Goal: Navigation & Orientation: Find specific page/section

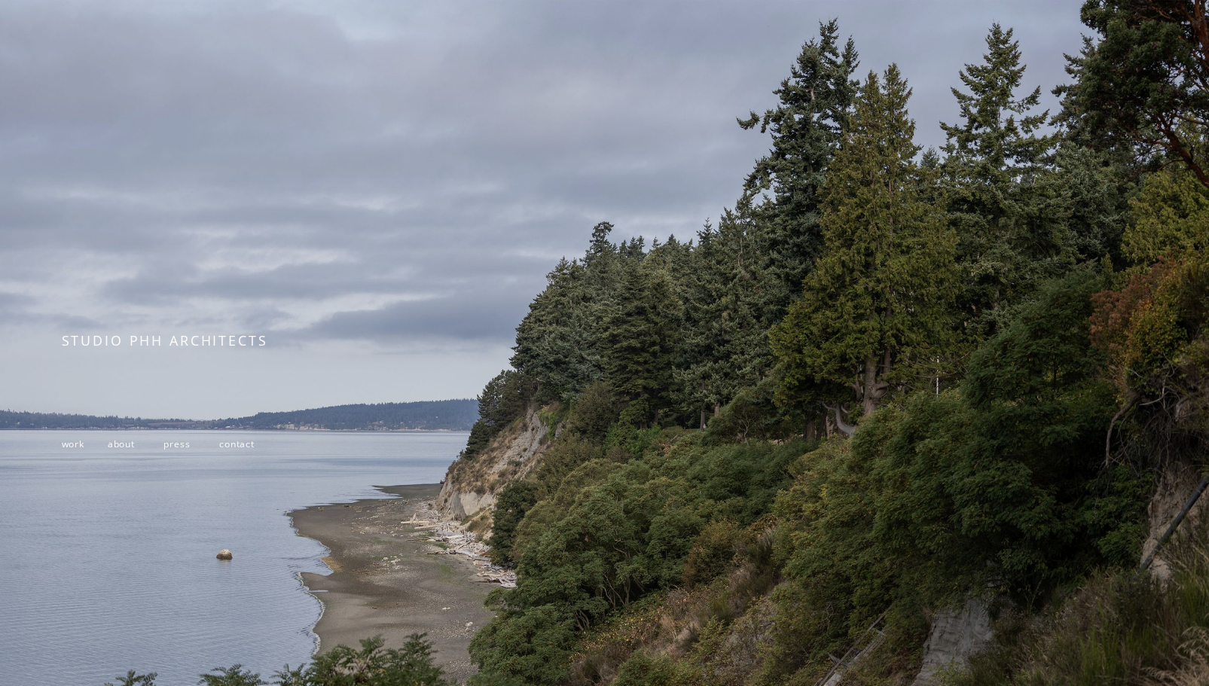
click at [76, 451] on span "work" at bounding box center [73, 444] width 23 height 13
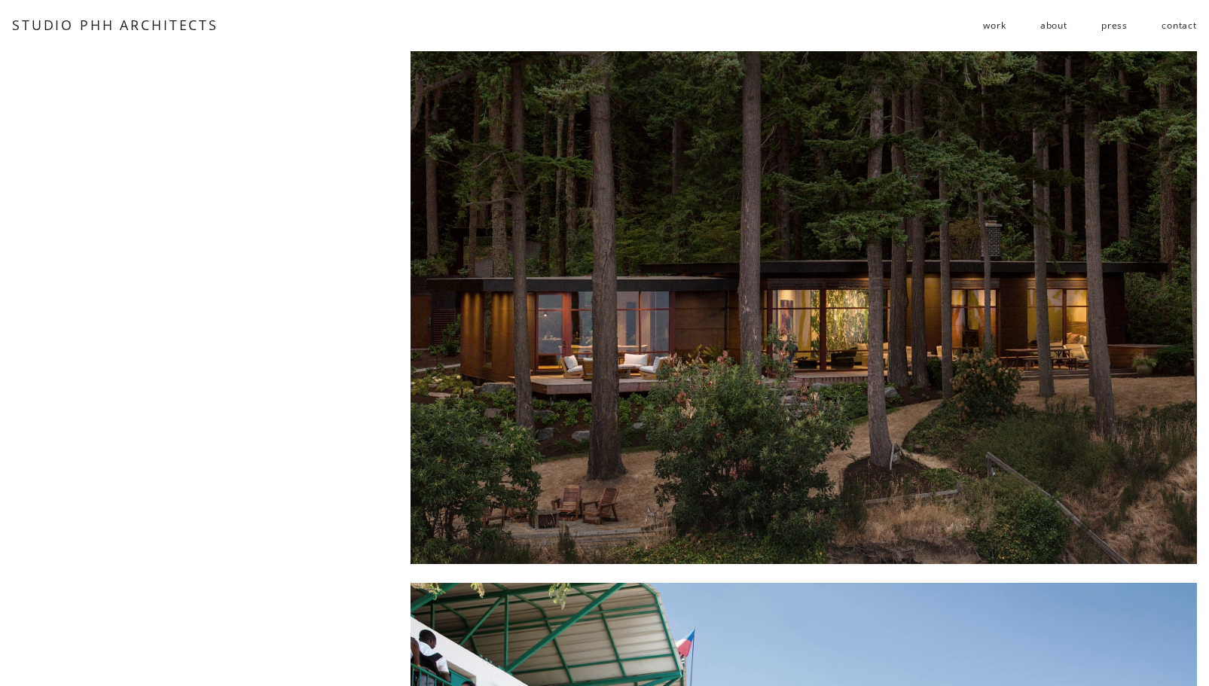
click at [543, 328] on div at bounding box center [804, 307] width 786 height 513
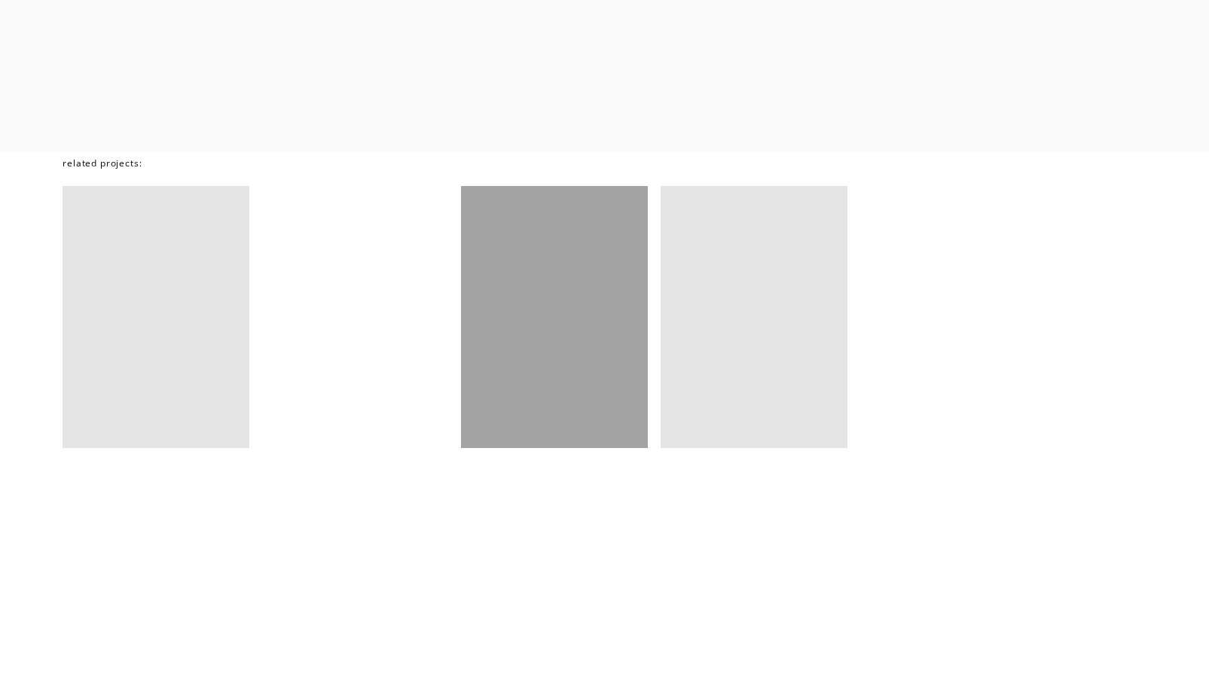
scroll to position [10095, 0]
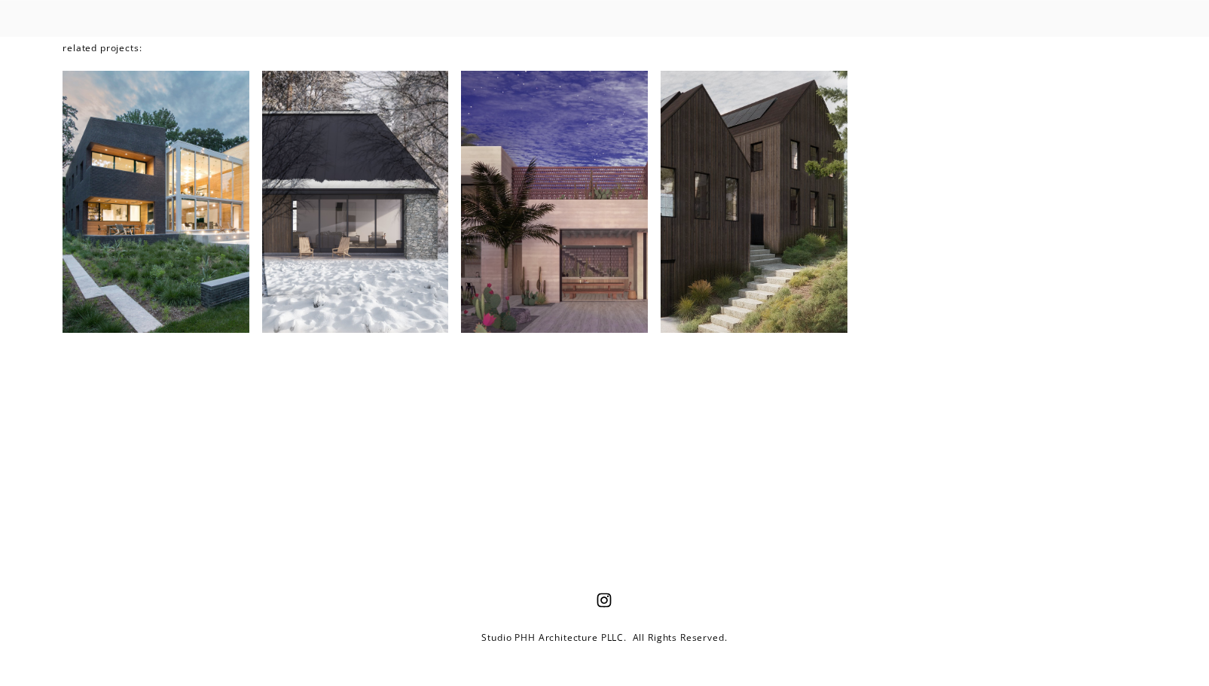
click at [553, 316] on div at bounding box center [554, 202] width 187 height 262
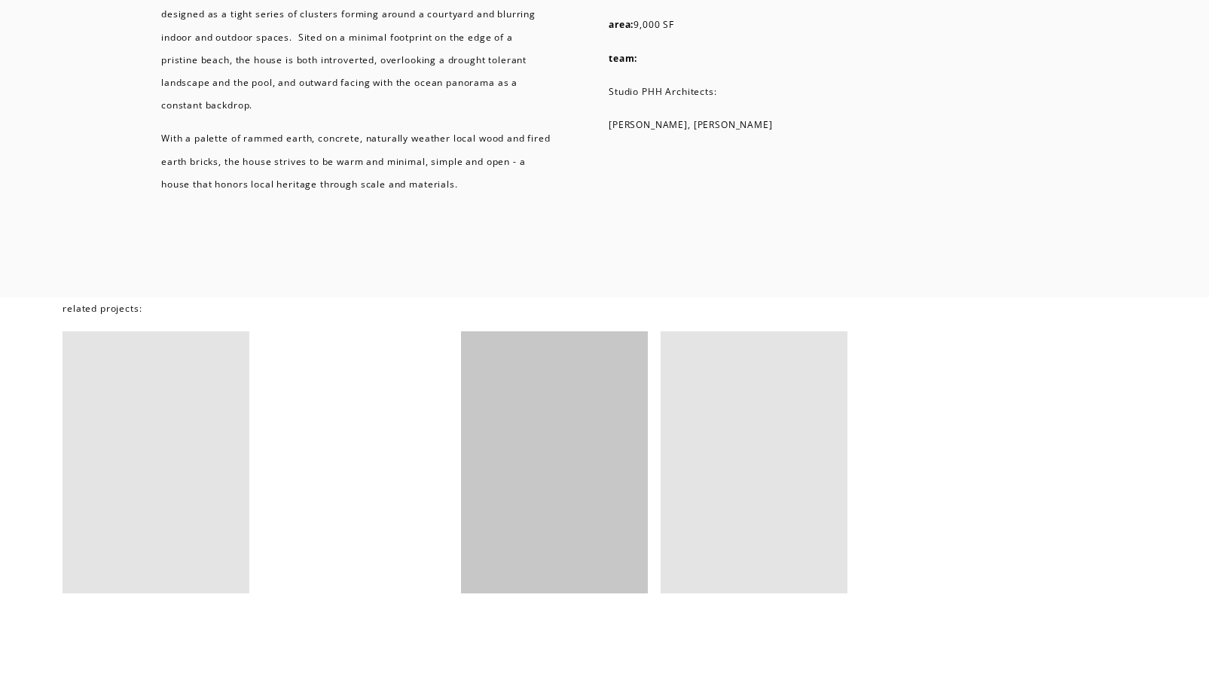
scroll to position [6855, 0]
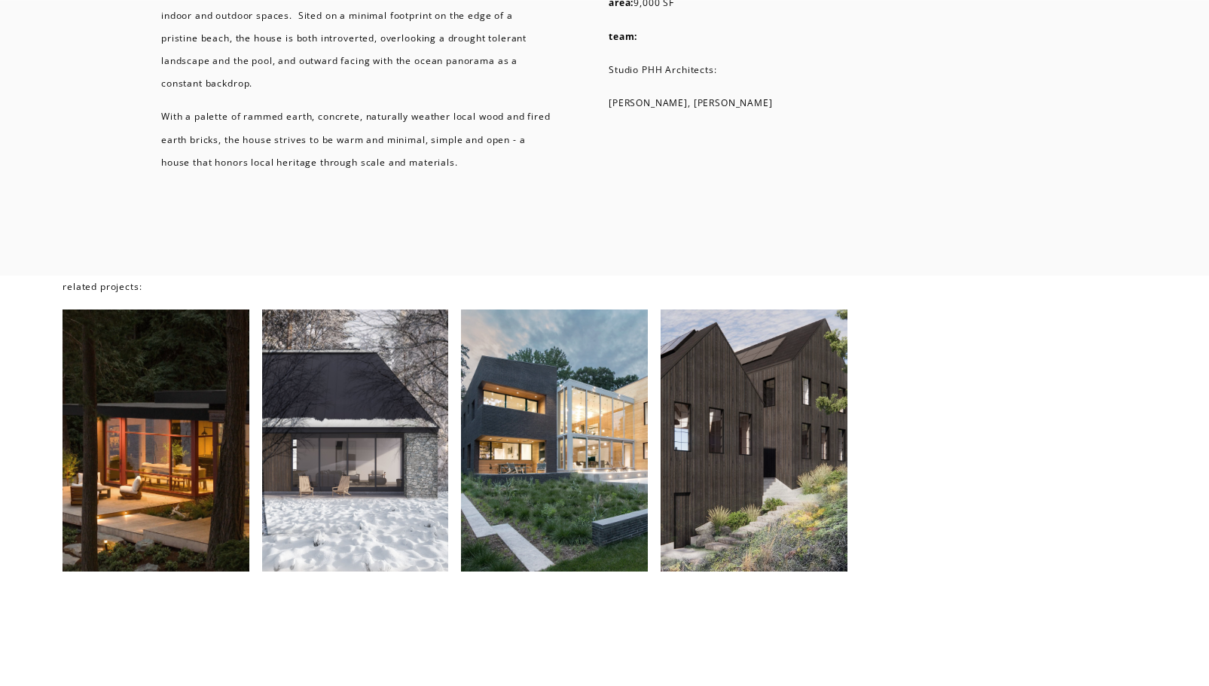
click at [578, 432] on div at bounding box center [554, 441] width 187 height 262
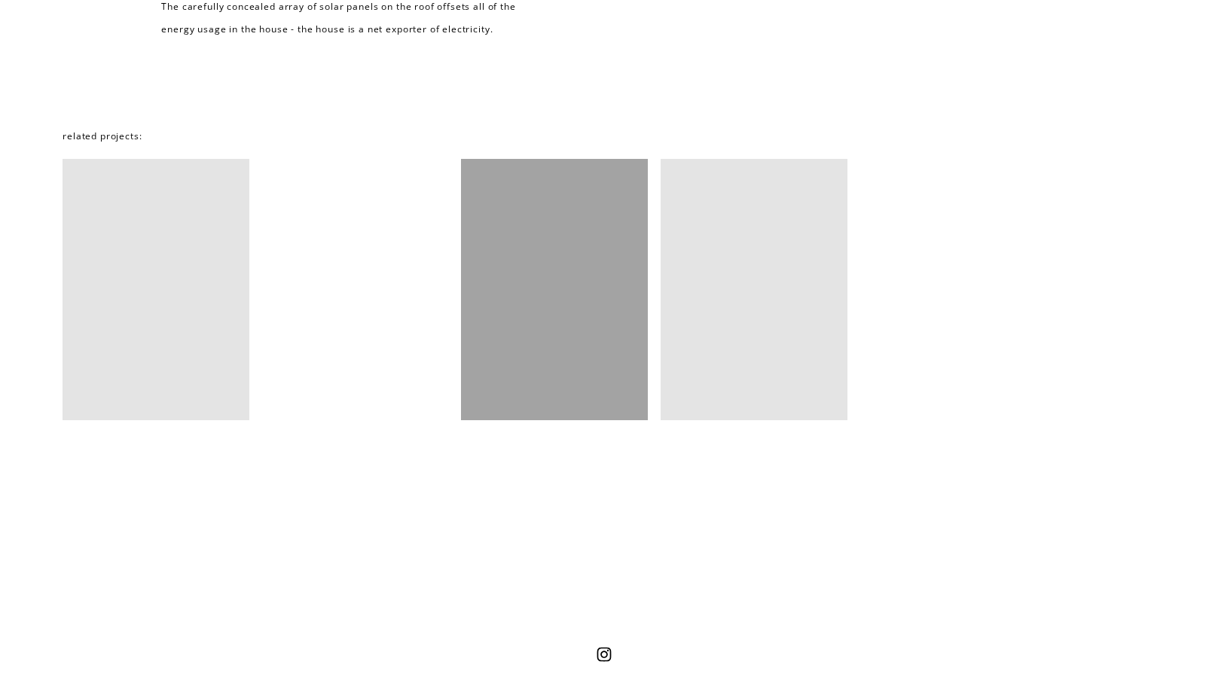
scroll to position [12802, 0]
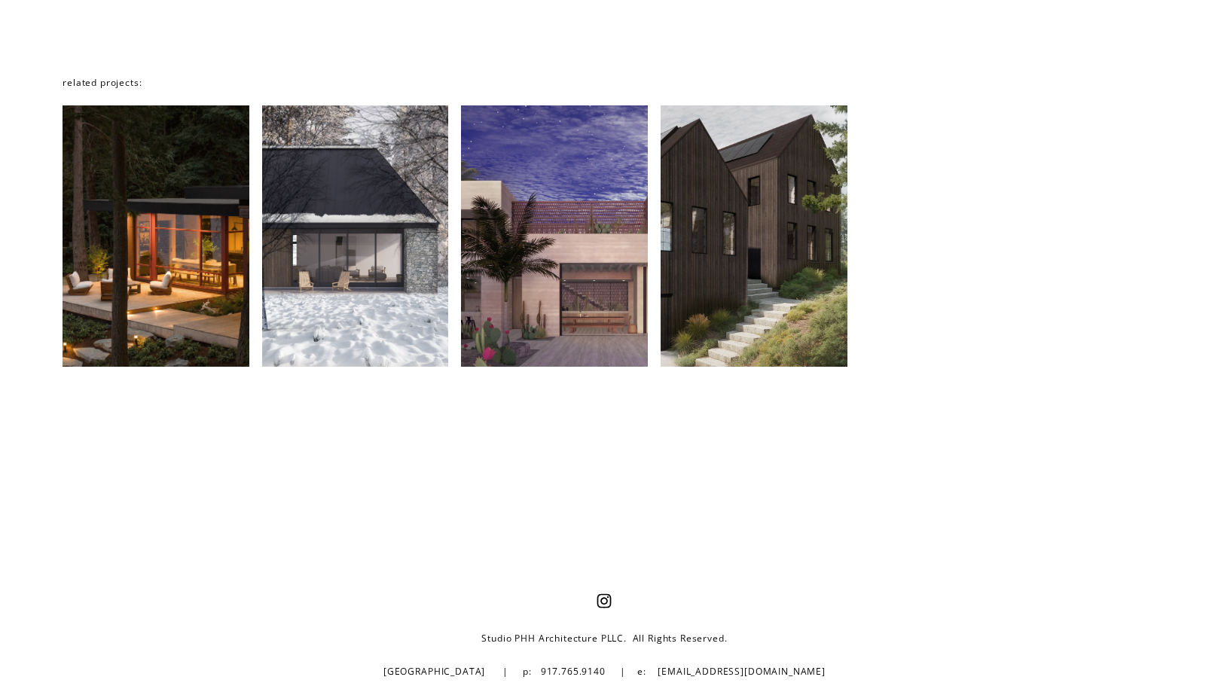
click at [778, 280] on div at bounding box center [754, 236] width 187 height 262
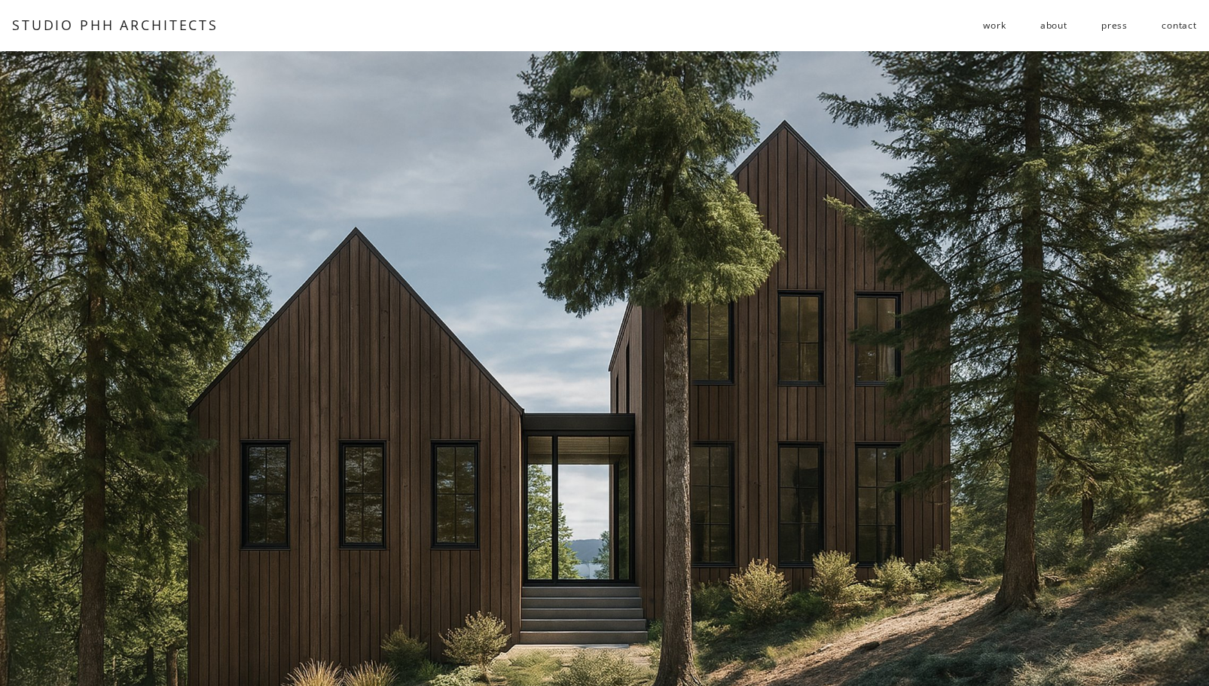
click at [984, 25] on span "work" at bounding box center [994, 25] width 23 height 23
click at [990, 25] on span "work" at bounding box center [994, 25] width 23 height 23
click at [0, 0] on span "residential" at bounding box center [0, 0] width 0 height 0
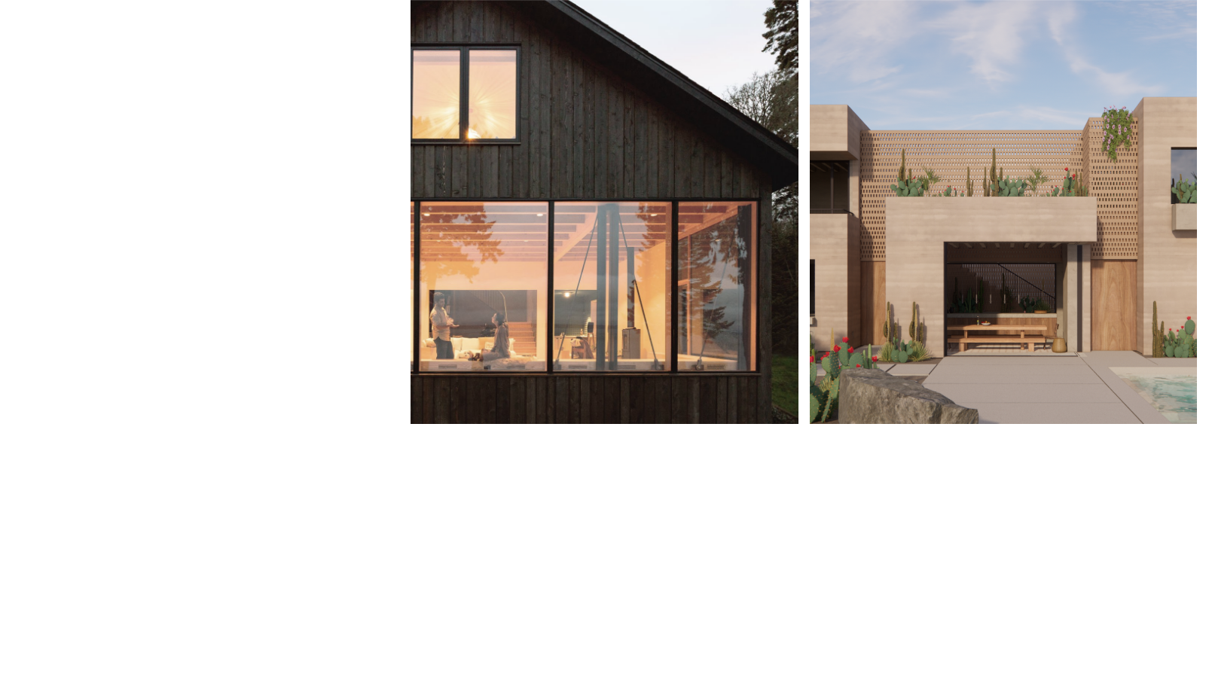
scroll to position [678, 0]
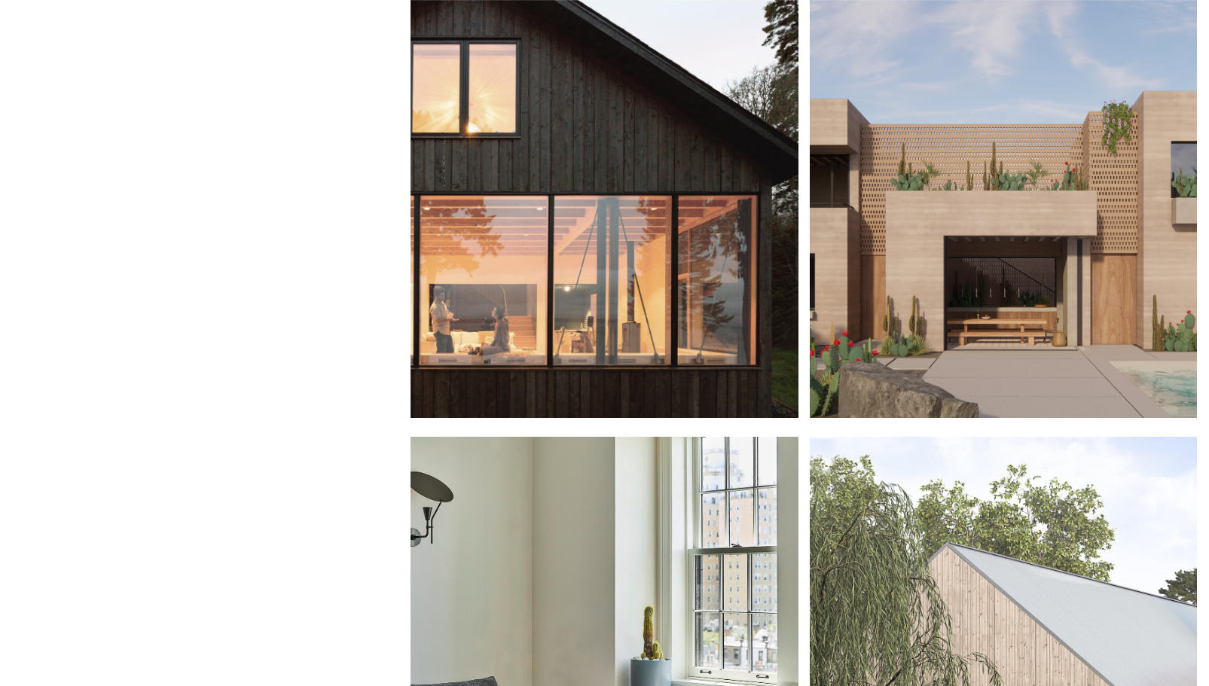
click at [705, 236] on div at bounding box center [604, 161] width 387 height 513
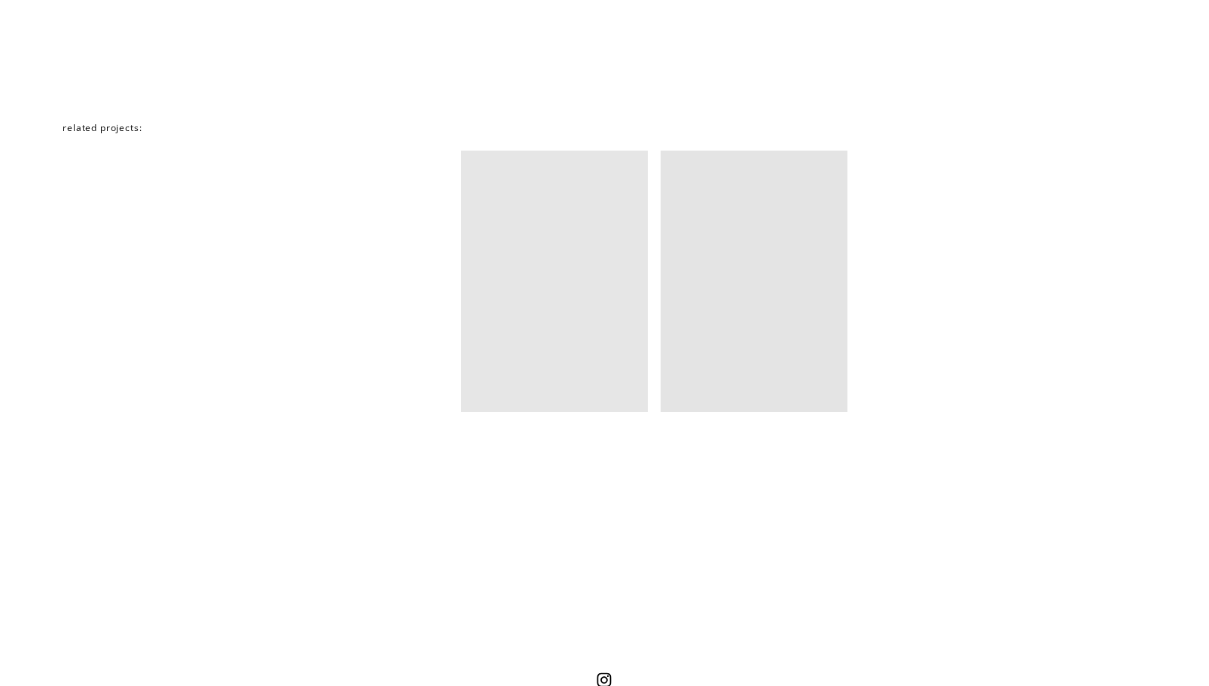
scroll to position [9342, 0]
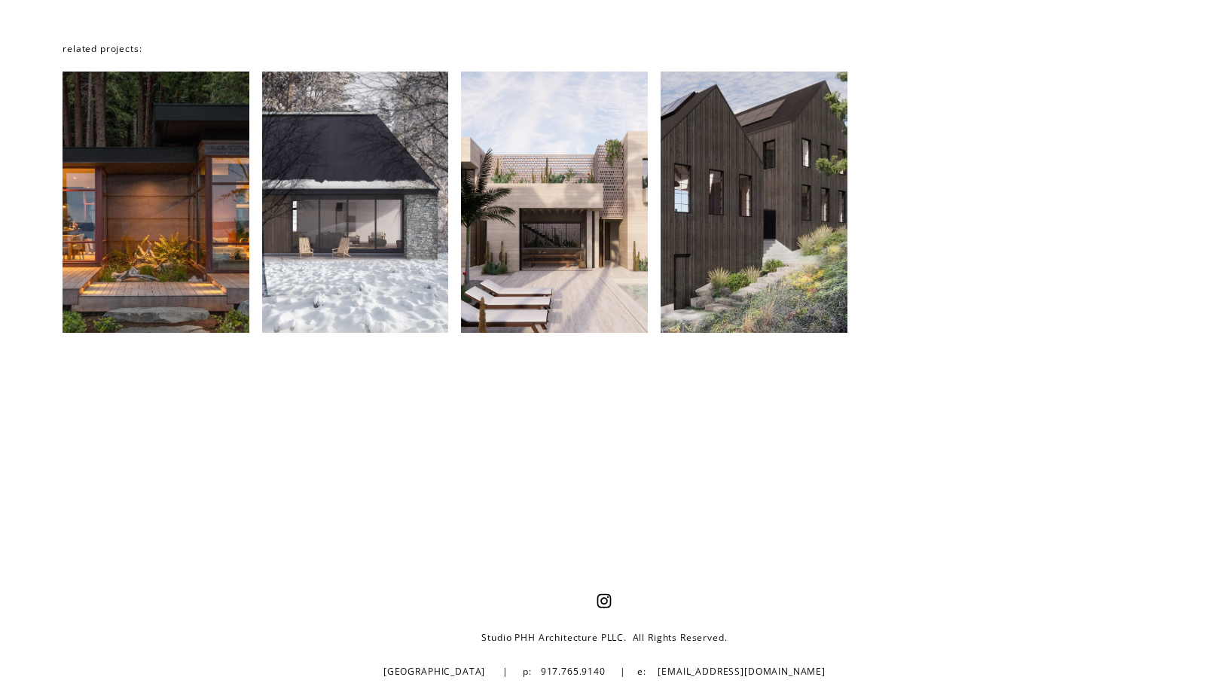
click at [396, 225] on div at bounding box center [355, 203] width 187 height 262
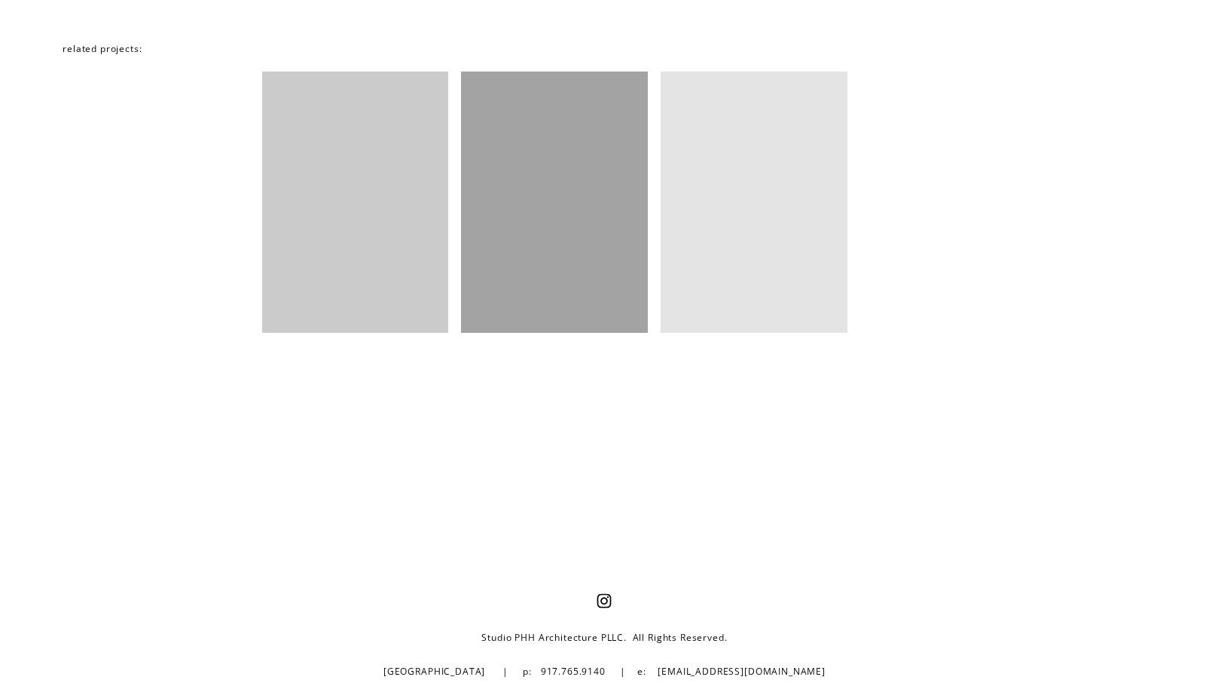
scroll to position [4149, 0]
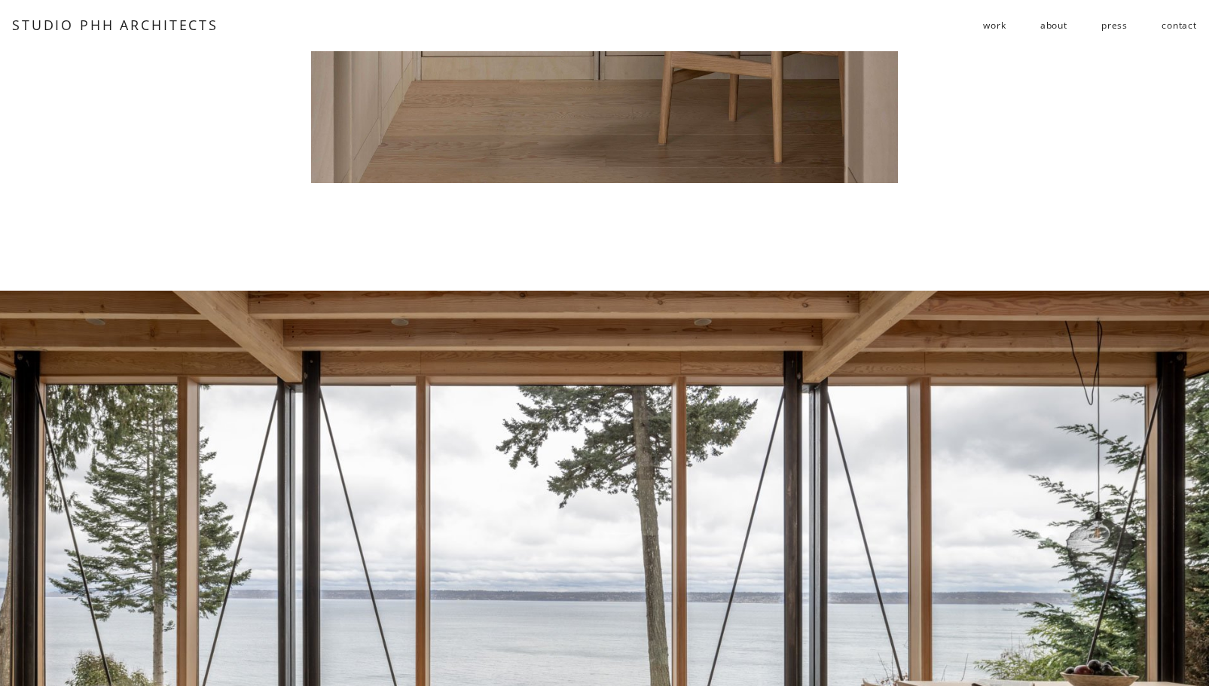
scroll to position [7840, 0]
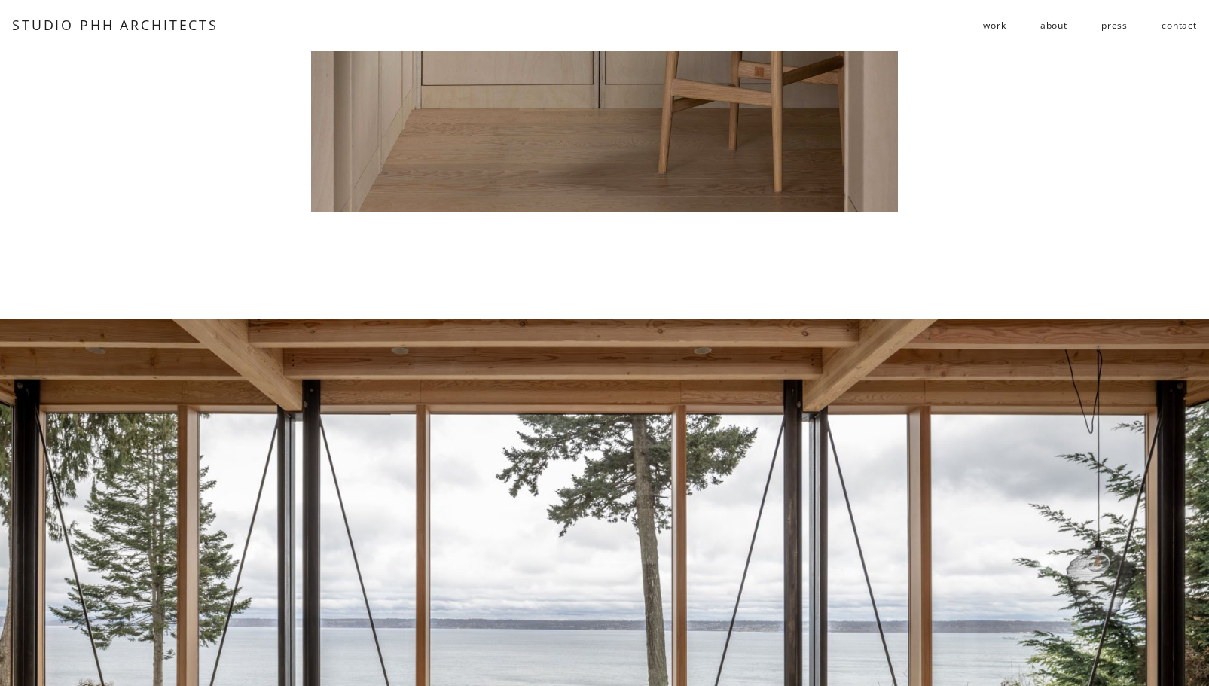
click at [997, 25] on span "work" at bounding box center [994, 25] width 23 height 23
click at [0, 0] on span "public" at bounding box center [0, 0] width 0 height 0
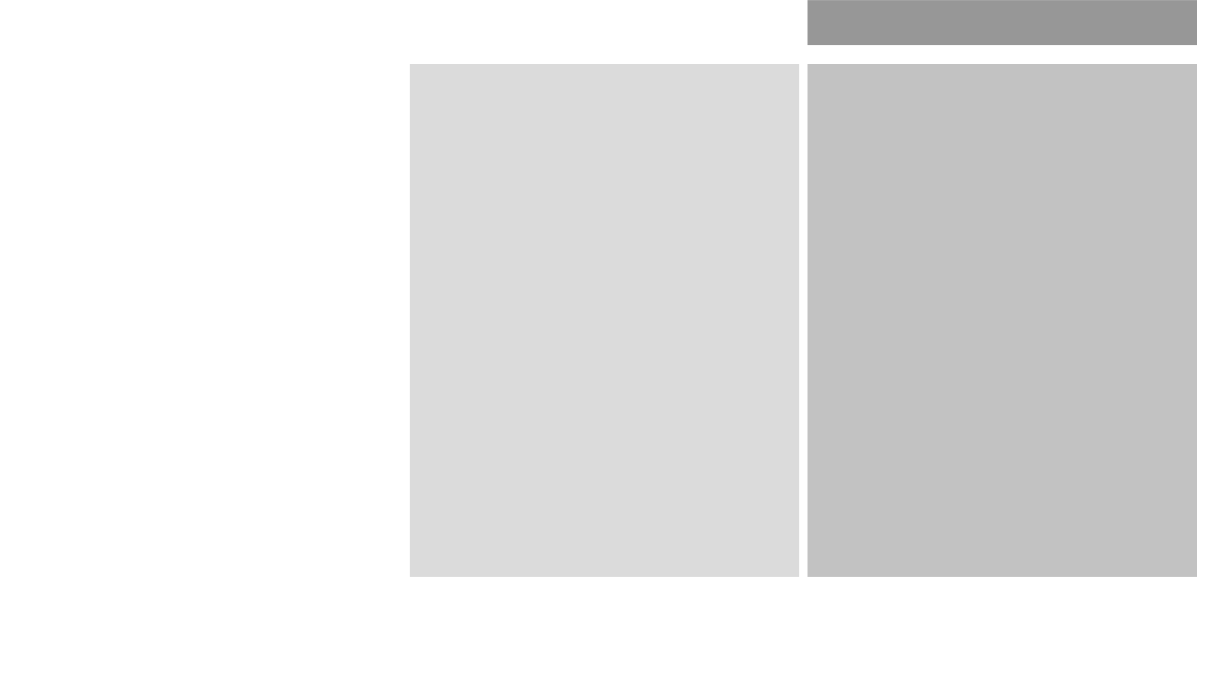
scroll to position [1808, 0]
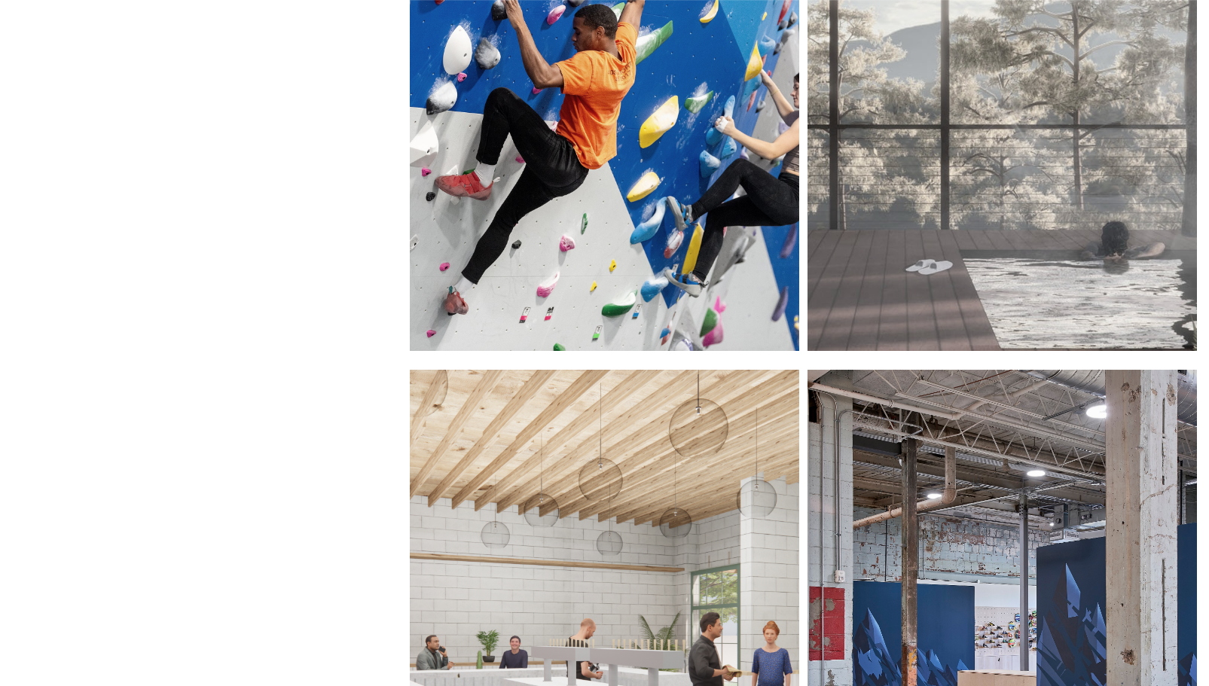
click at [728, 265] on div at bounding box center [604, 94] width 389 height 513
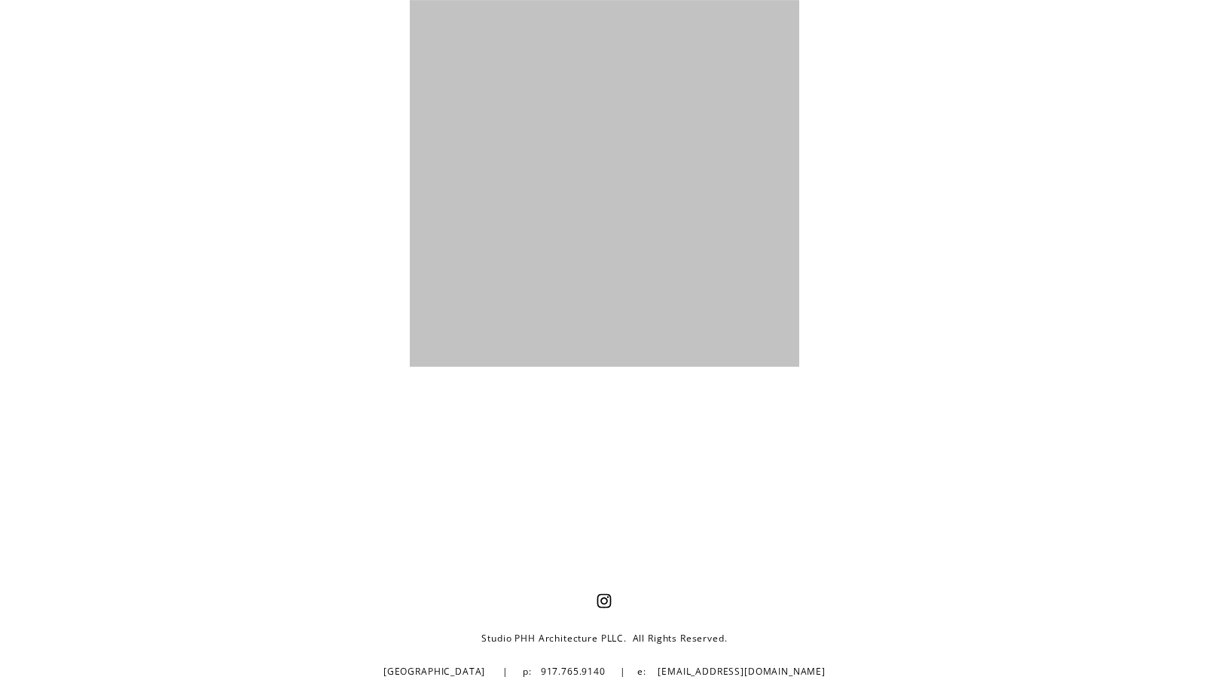
scroll to position [3408, 0]
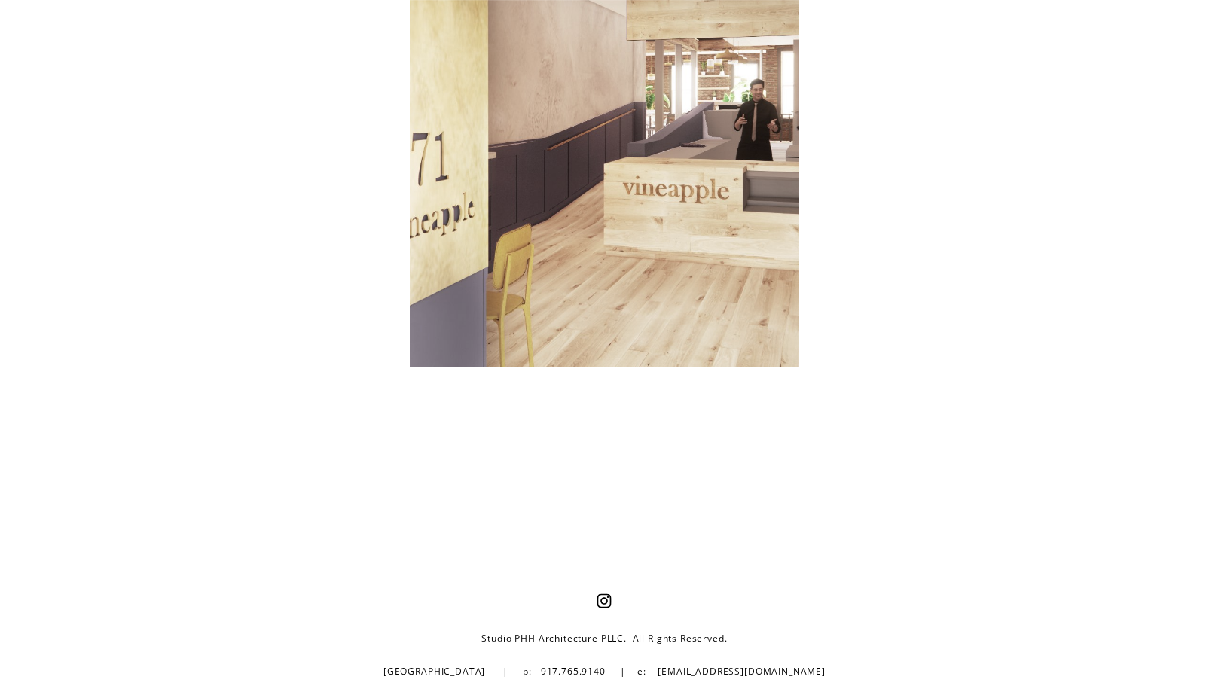
click at [872, 449] on div at bounding box center [604, 480] width 1209 height 105
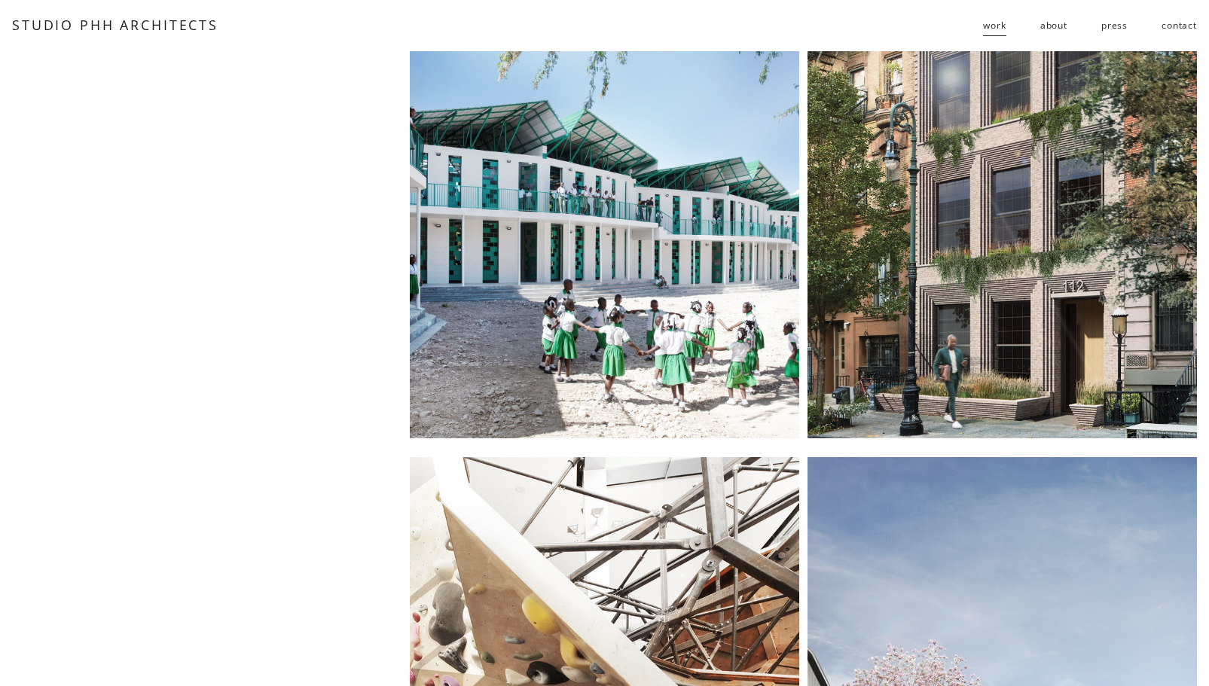
scroll to position [0, 0]
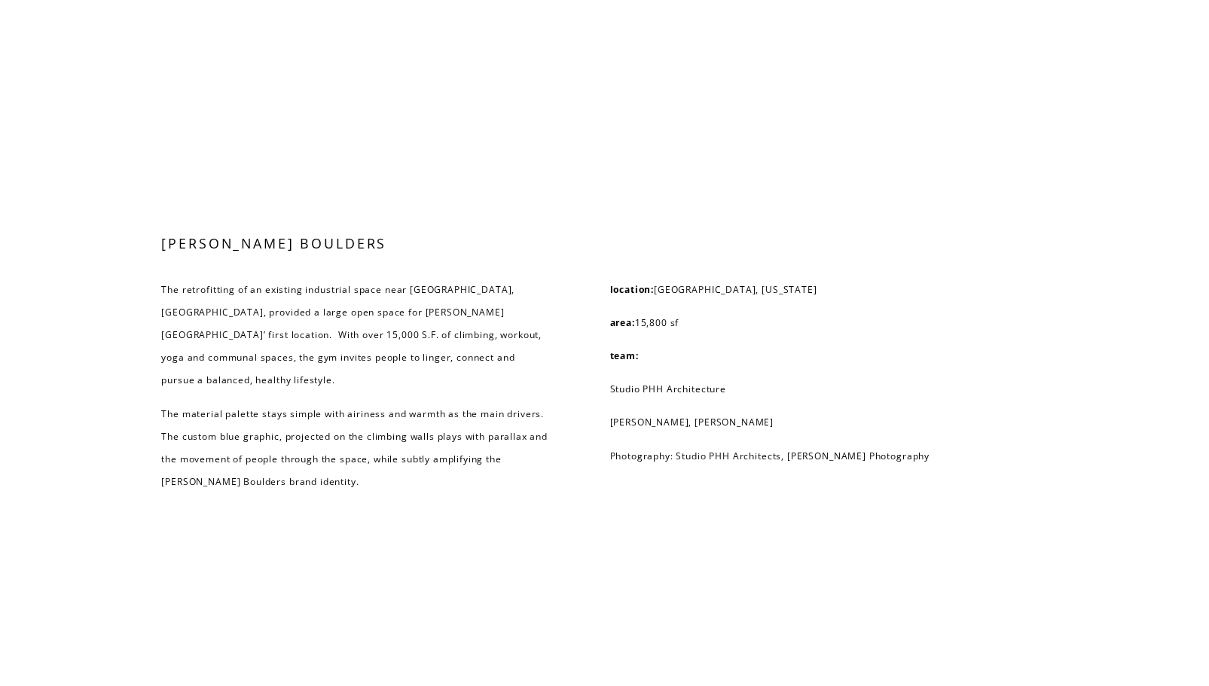
scroll to position [3859, 0]
